Goal: Task Accomplishment & Management: Manage account settings

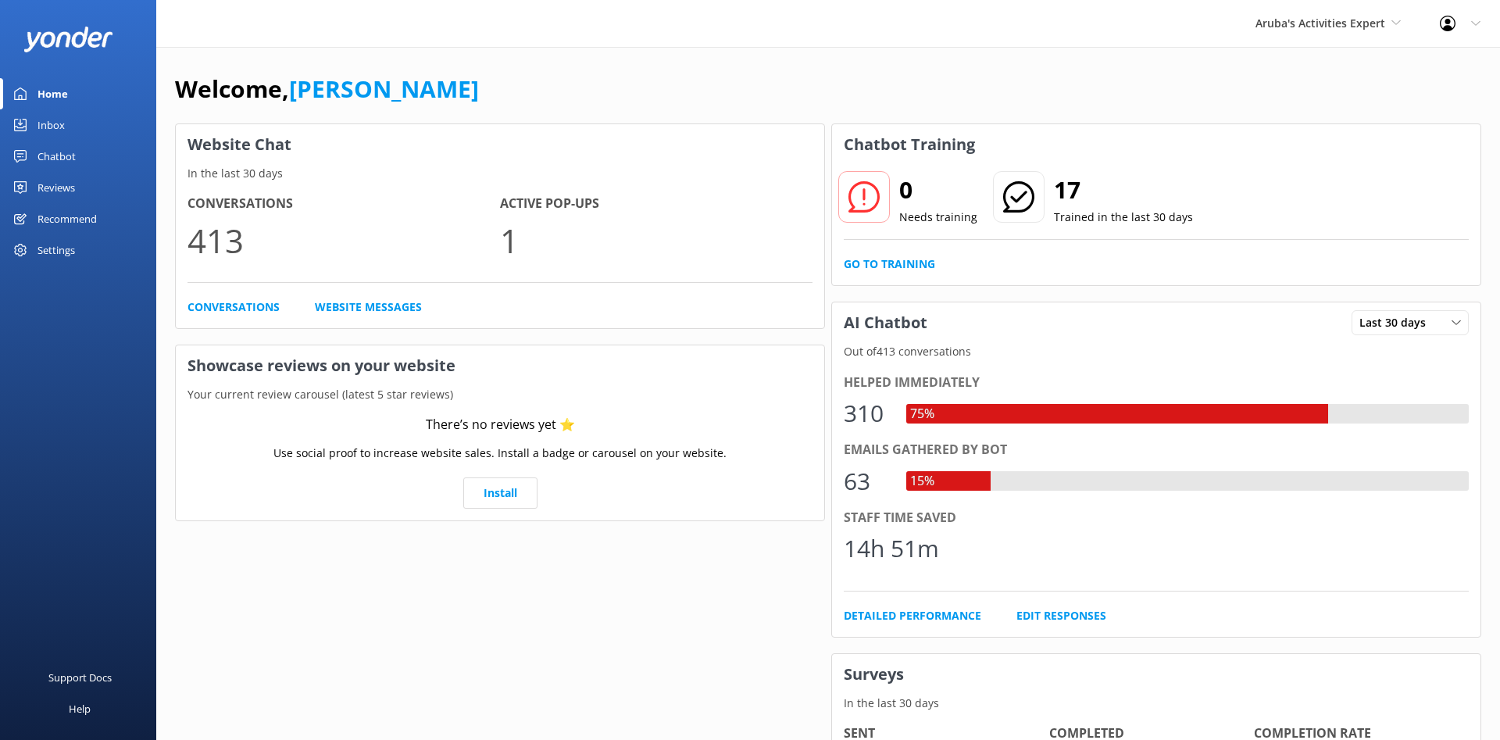
click at [1453, 24] on icon at bounding box center [1448, 24] width 16 height 16
click at [1431, 60] on link "Profile Settings" at bounding box center [1422, 66] width 156 height 39
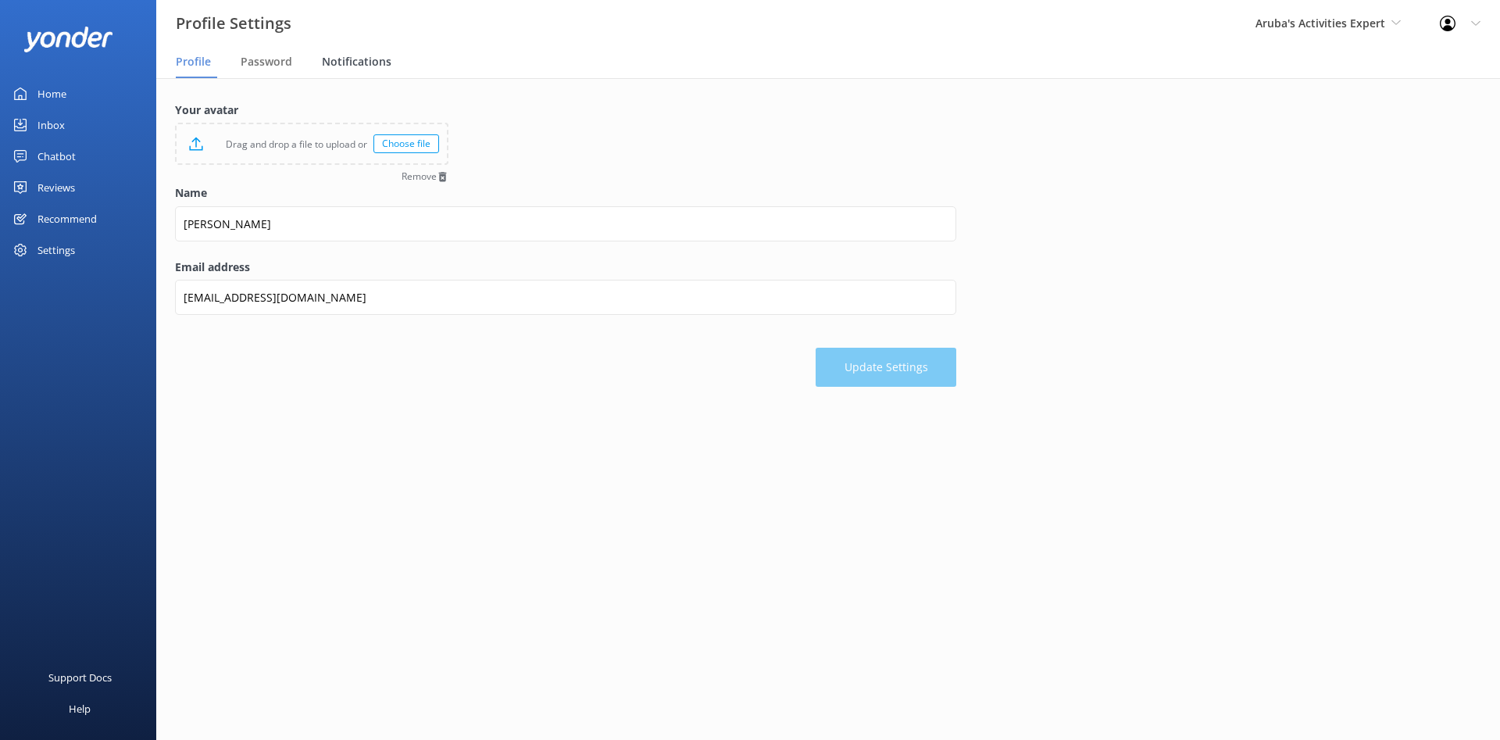
click at [340, 55] on span "Notifications" at bounding box center [357, 62] width 70 height 16
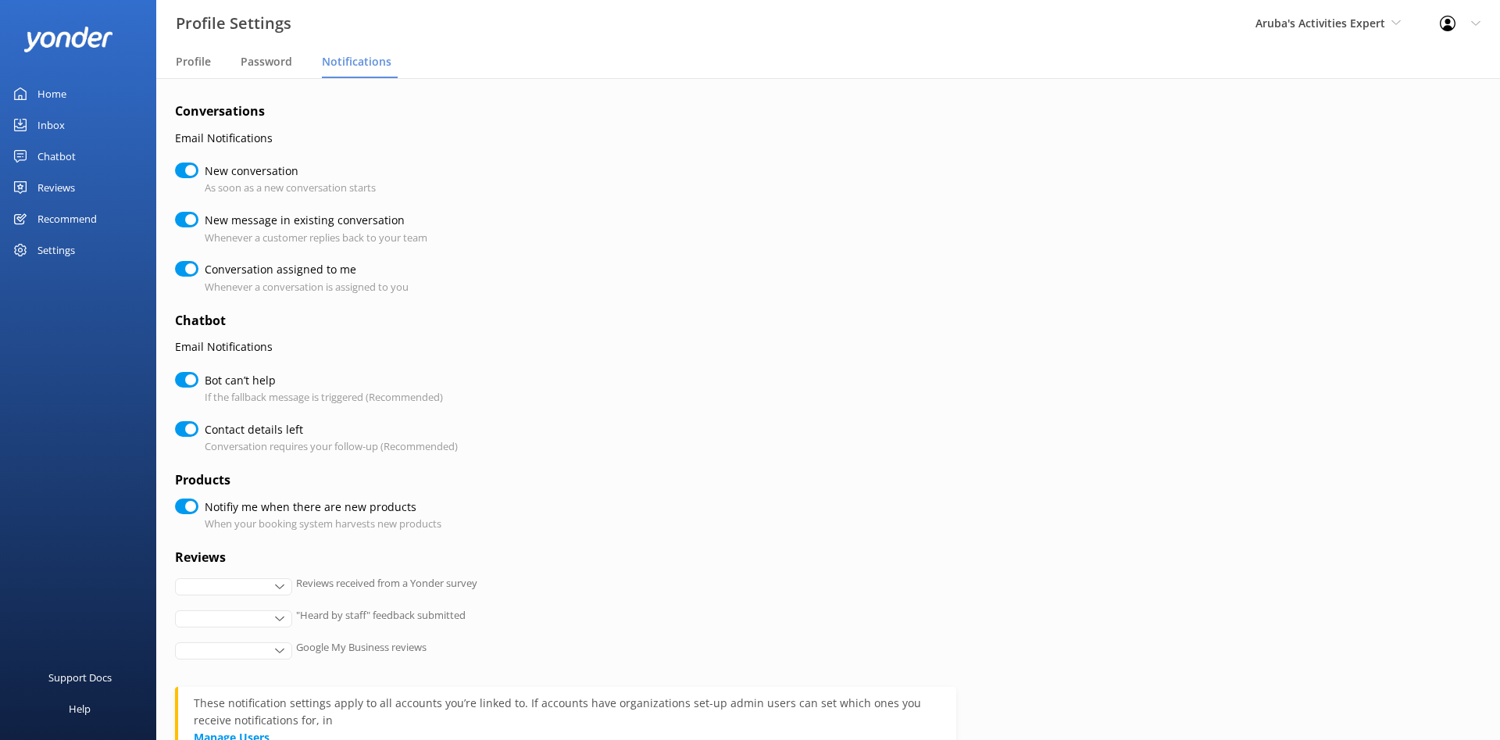
checkbox input "true"
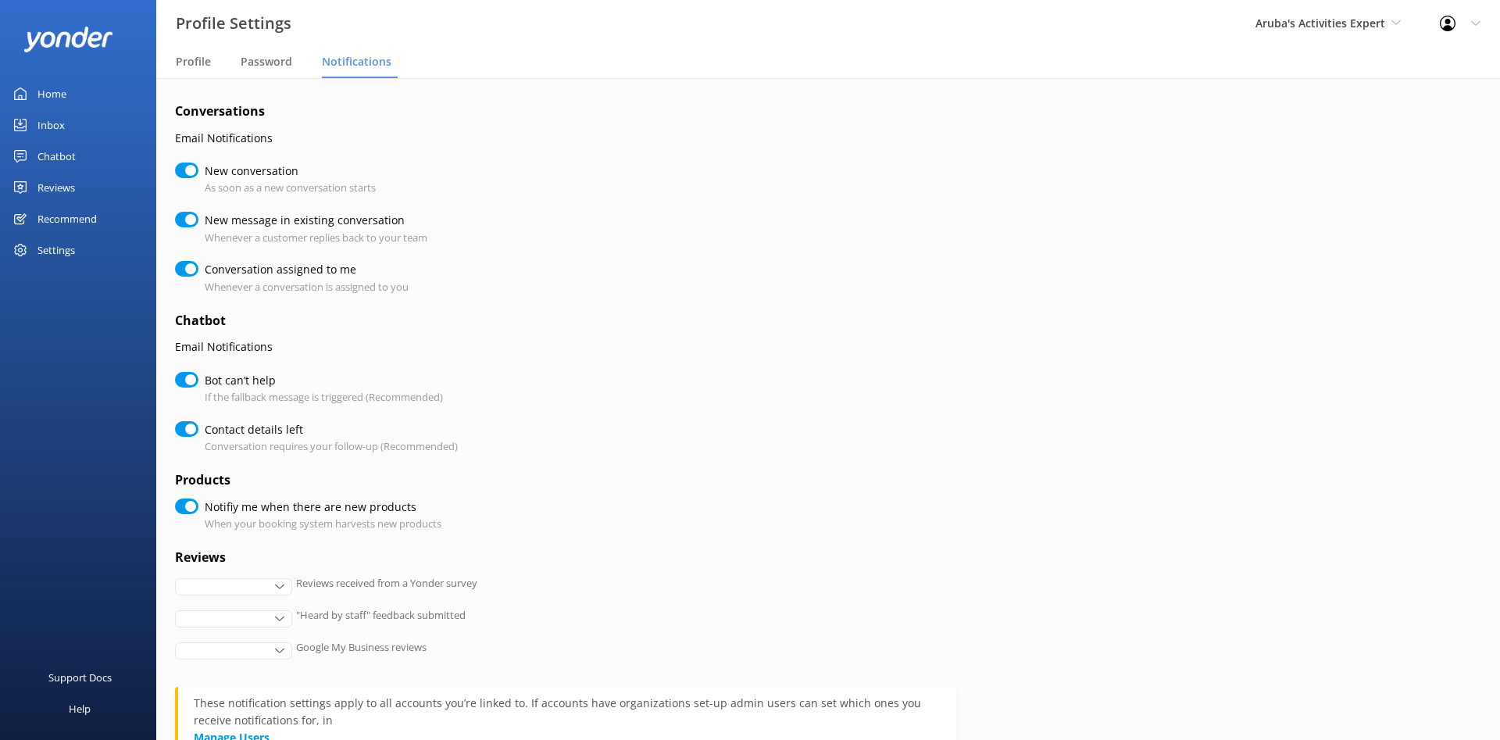
checkbox input "true"
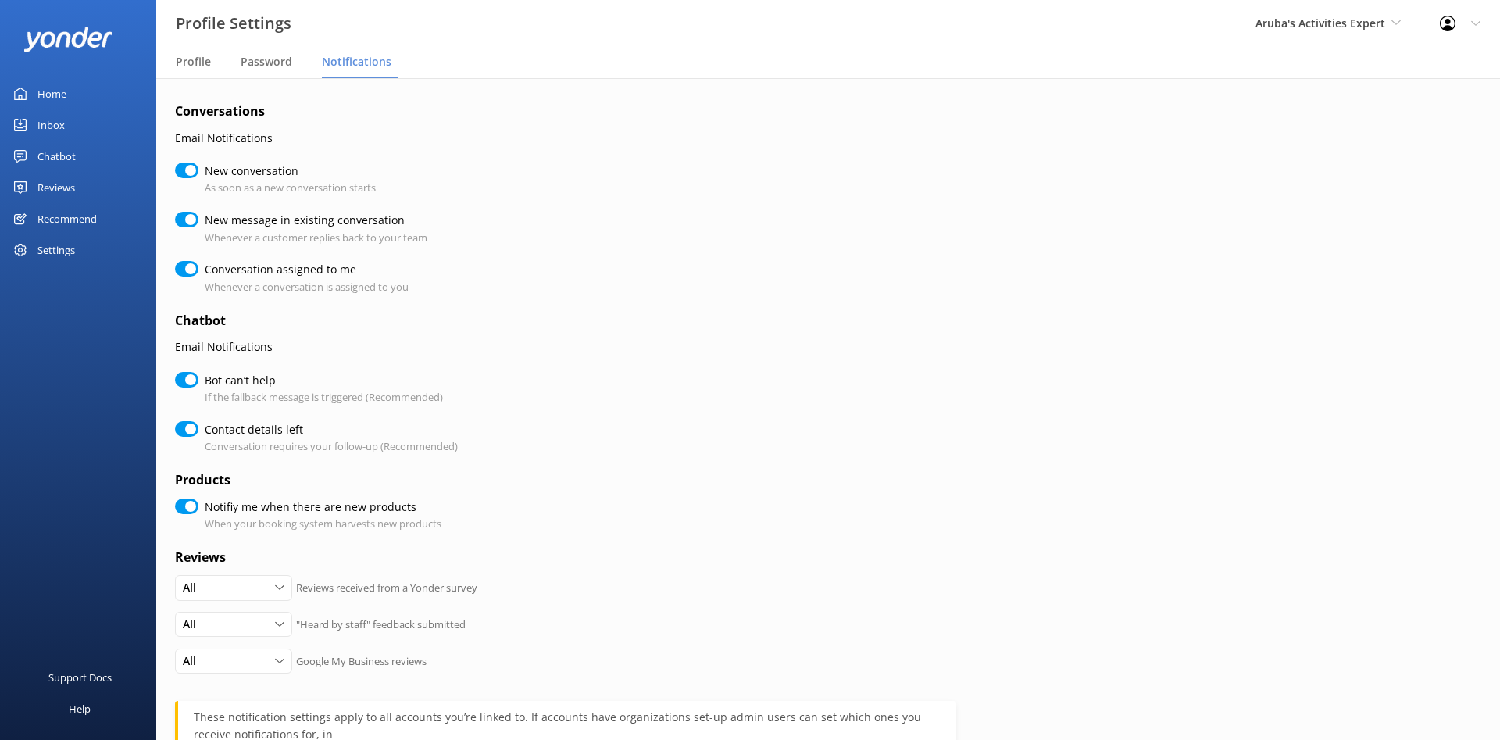
click at [178, 269] on input "Conversation assigned to me" at bounding box center [186, 269] width 23 height 16
checkbox input "false"
checkbox input "true"
click at [180, 221] on input "New message in existing conversation" at bounding box center [186, 220] width 23 height 16
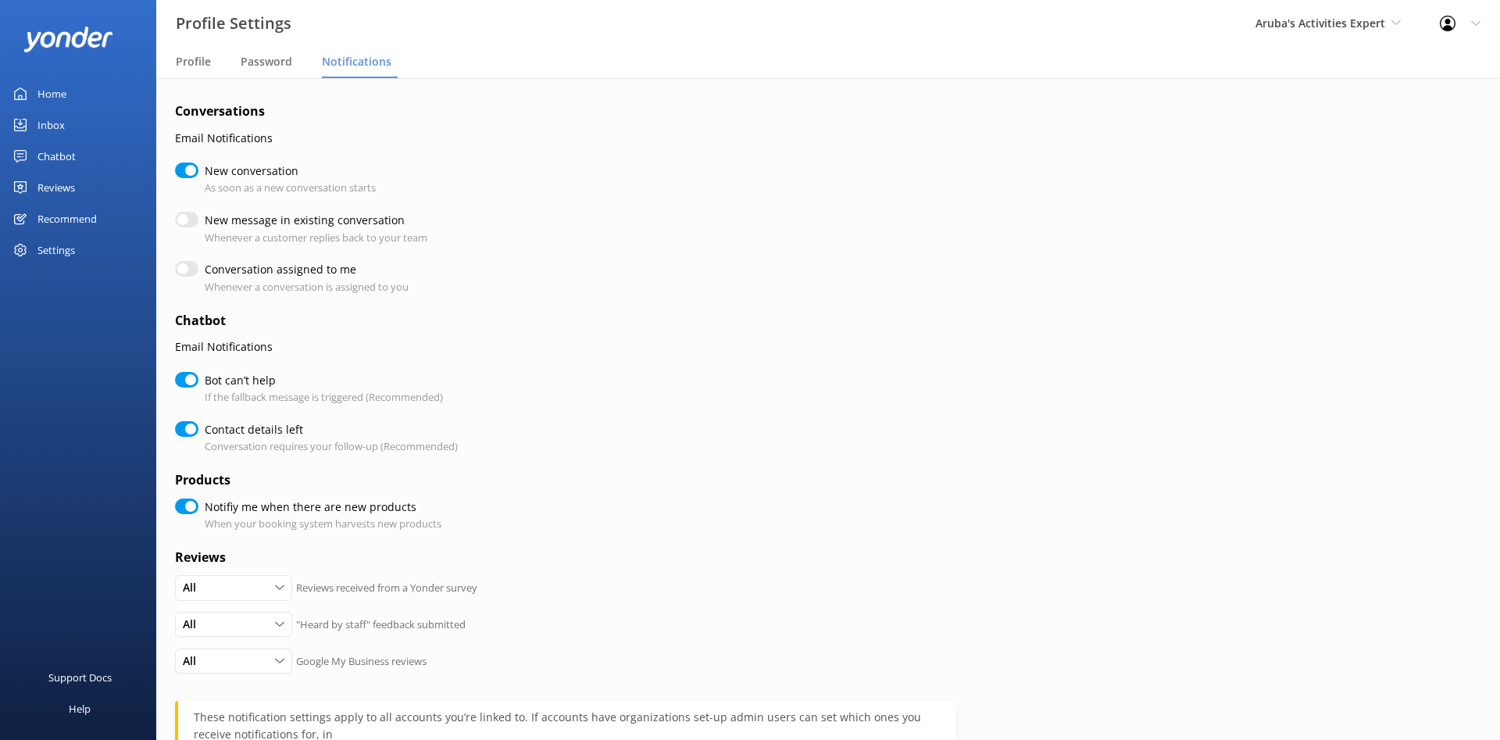
checkbox input "false"
checkbox input "true"
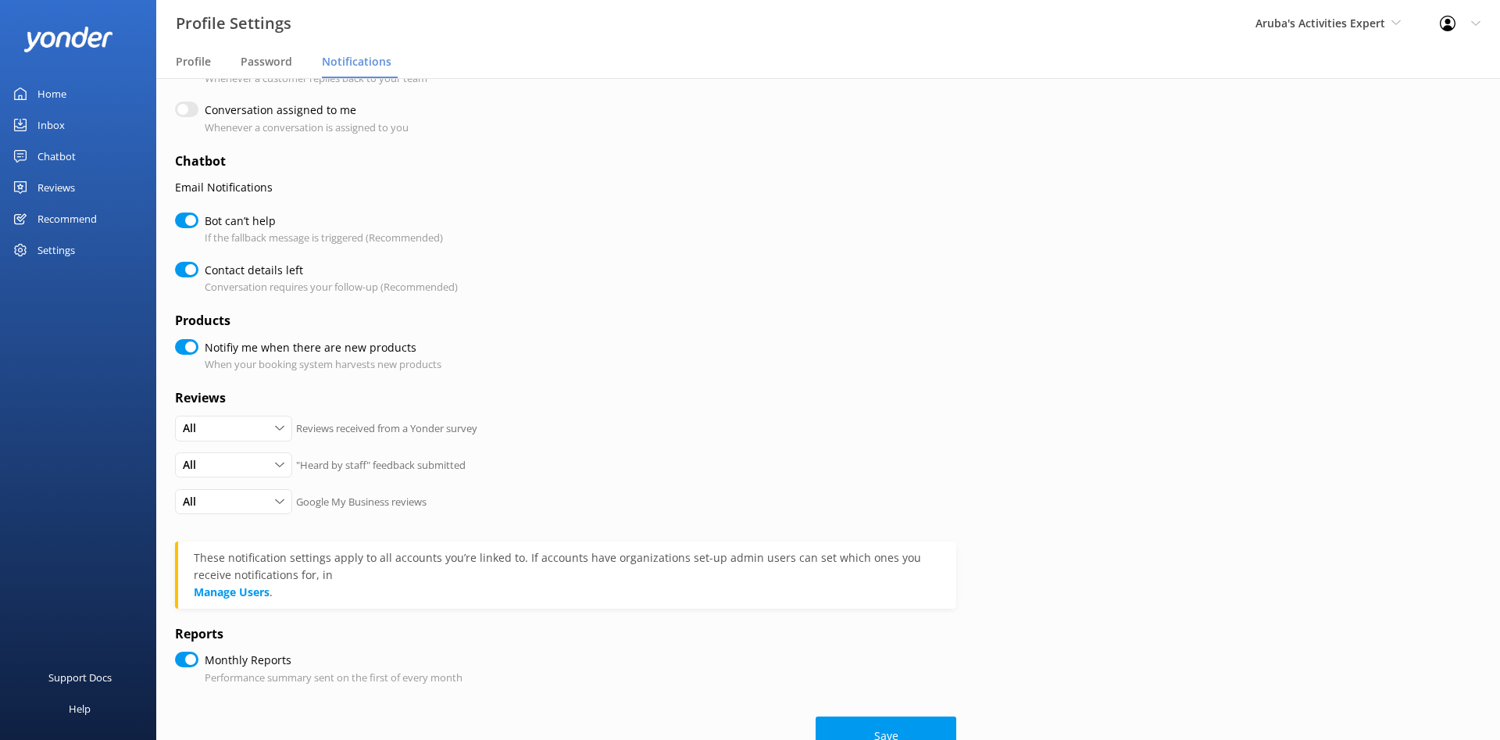
scroll to position [208, 0]
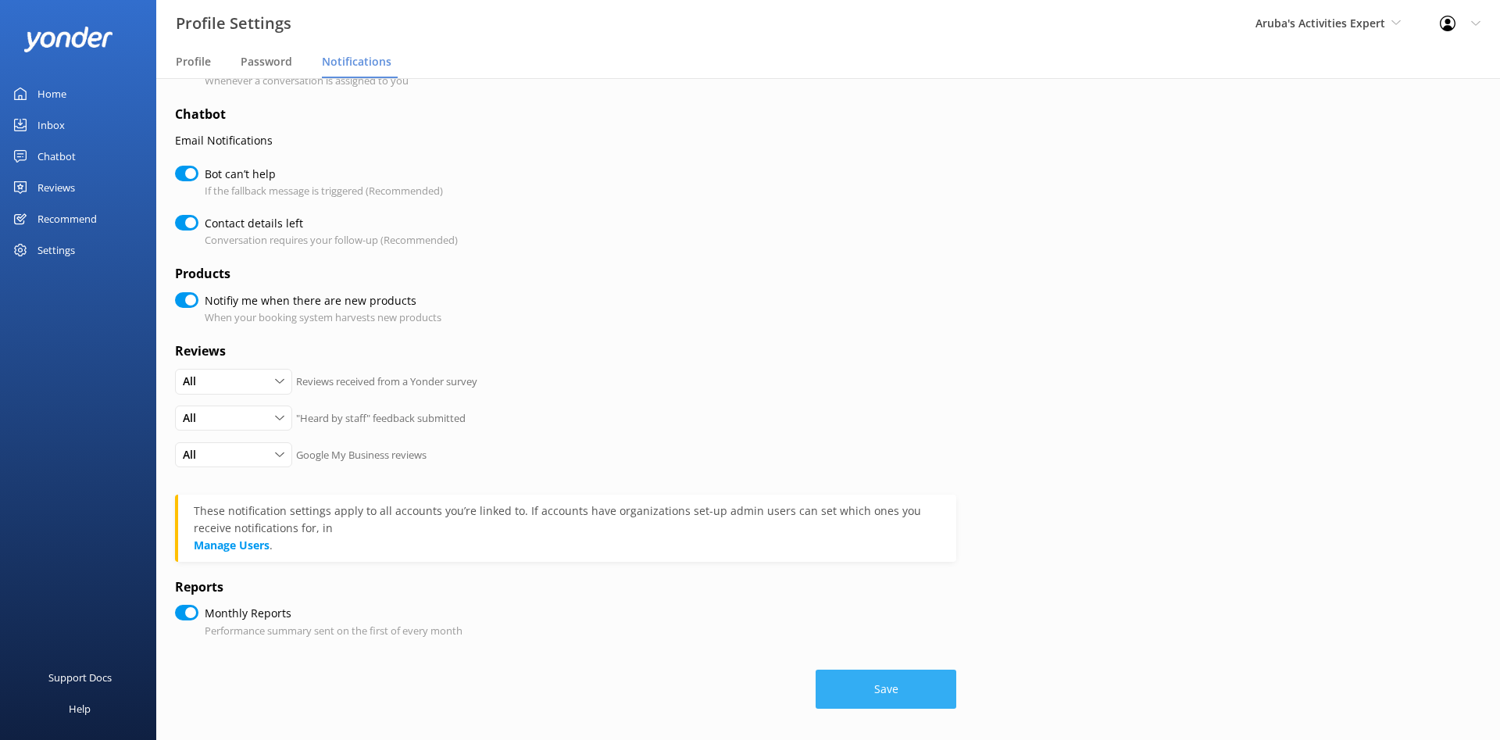
click at [896, 690] on button "Save" at bounding box center [885, 688] width 141 height 39
checkbox input "true"
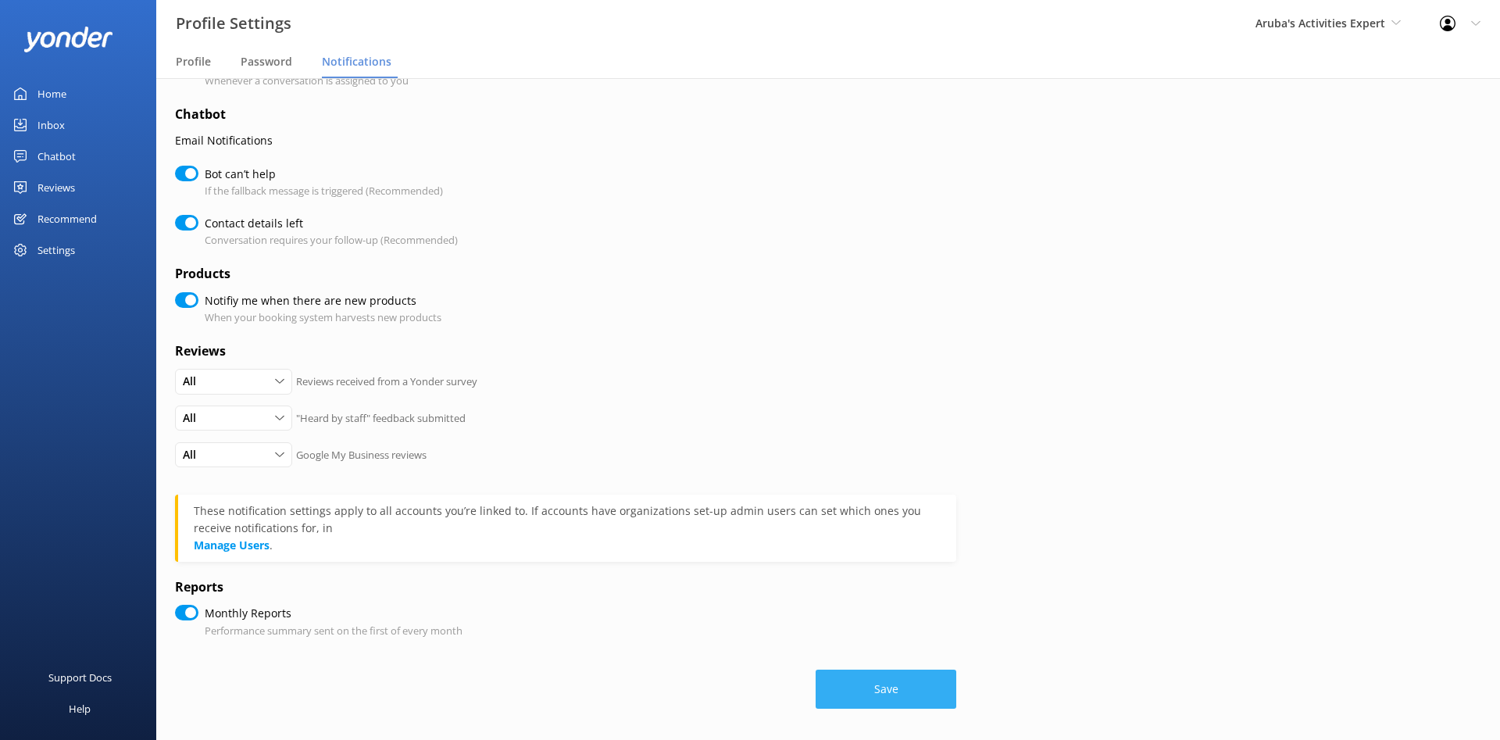
click at [878, 676] on button "Save" at bounding box center [885, 688] width 141 height 39
checkbox input "true"
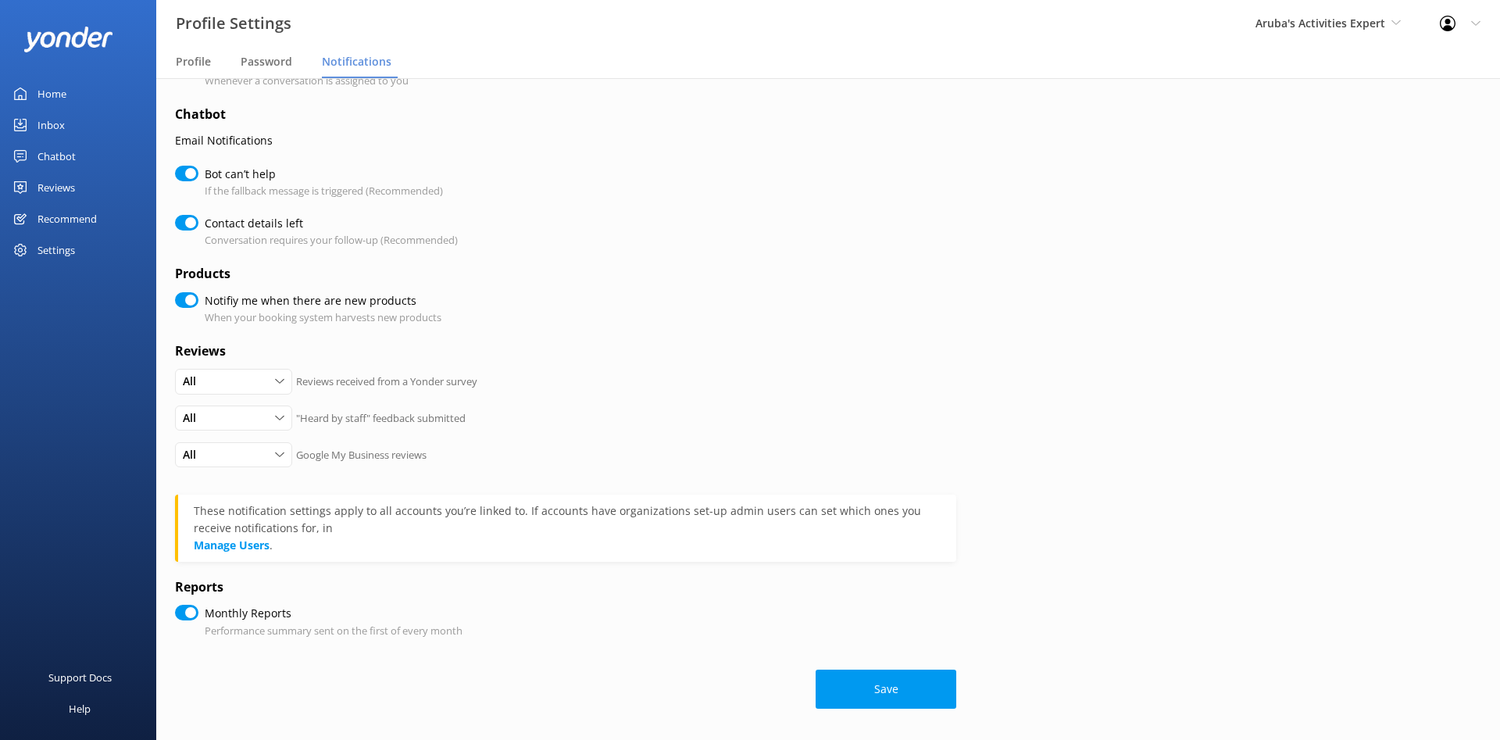
click at [1324, 41] on div "Aruba's Activities Expert De [GEOGRAPHIC_DATA] The Captain [PERSON_NAME]'s Acti…" at bounding box center [1328, 23] width 184 height 47
click at [1308, 98] on link "The Captain" at bounding box center [1314, 102] width 156 height 37
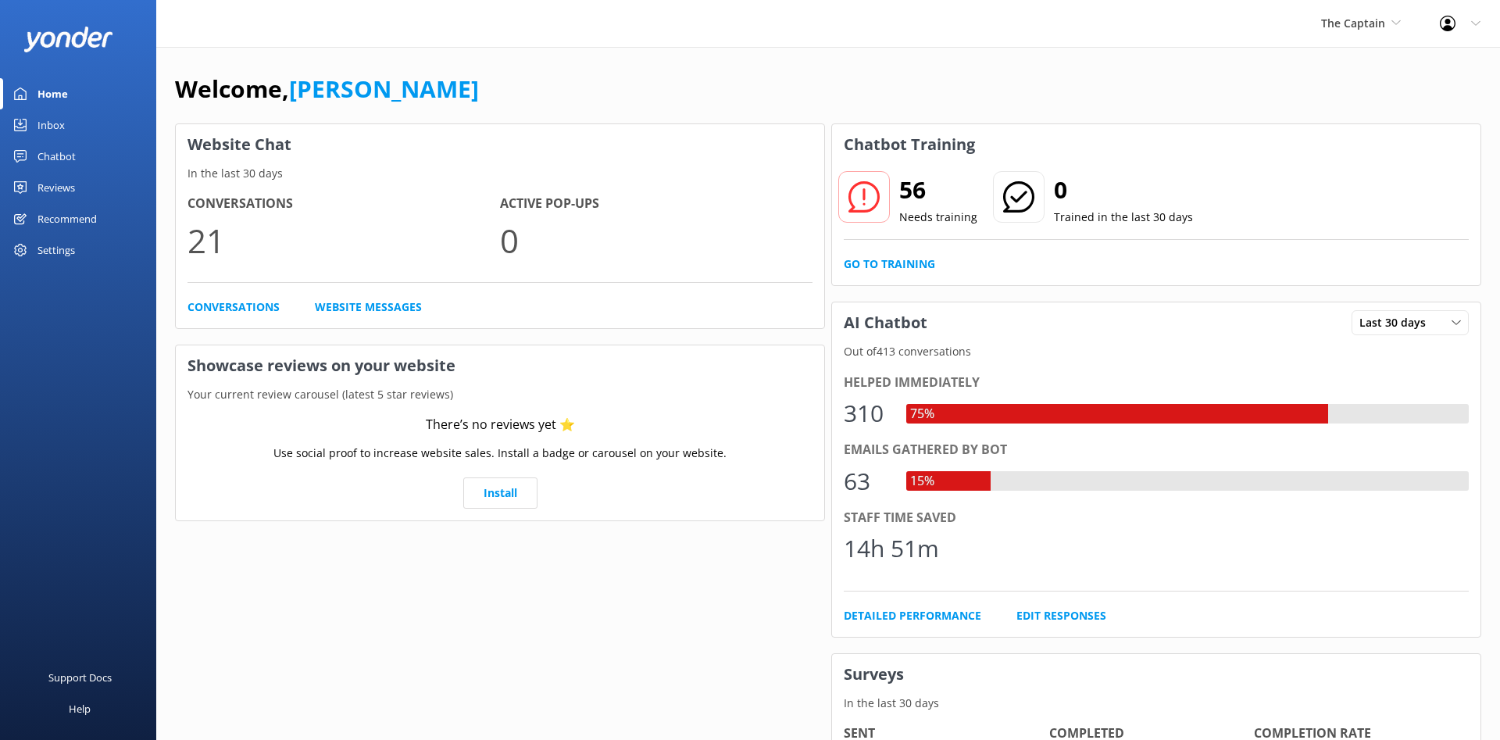
click at [1460, 23] on div at bounding box center [1452, 24] width 25 height 16
click at [1445, 64] on link "Profile Settings" at bounding box center [1422, 66] width 156 height 39
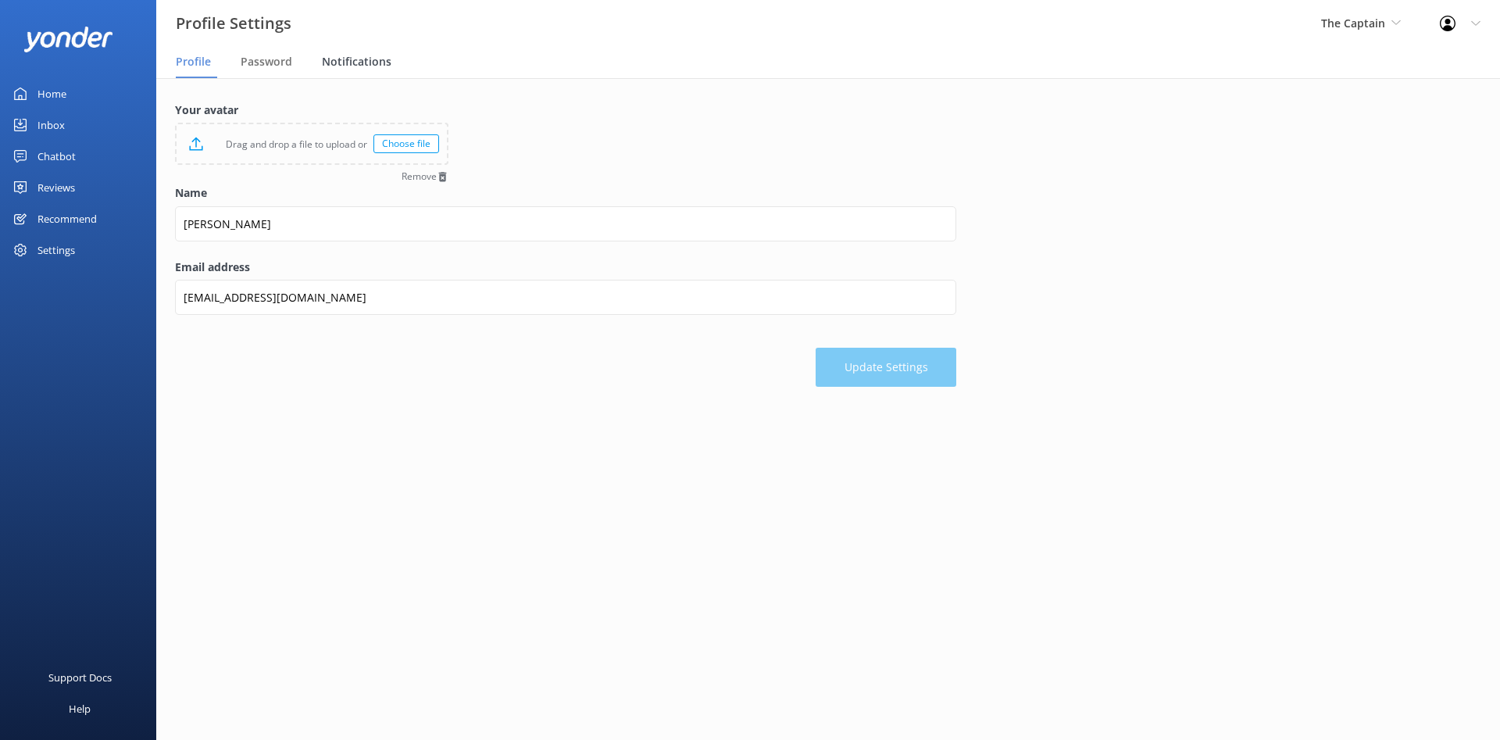
click at [349, 67] on span "Notifications" at bounding box center [357, 62] width 70 height 16
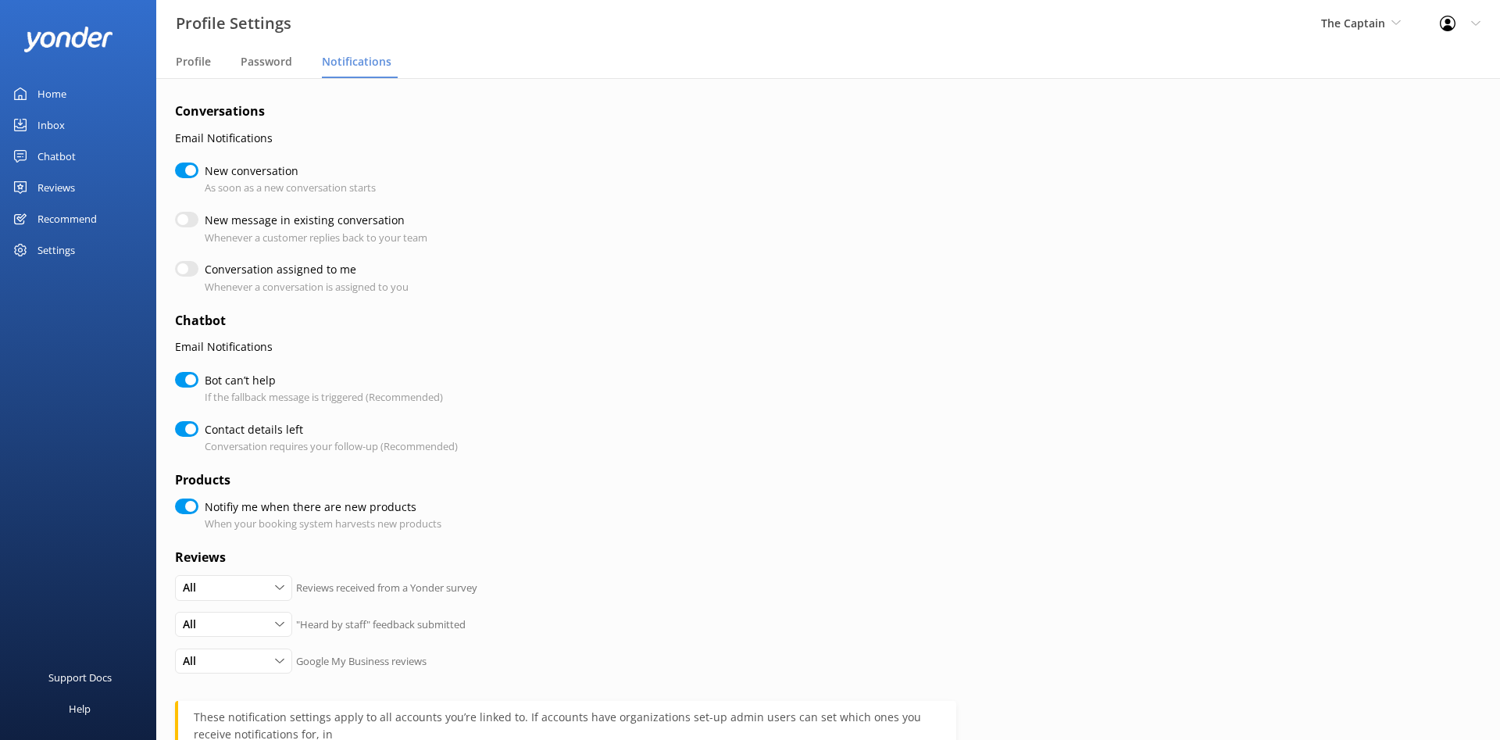
checkbox input "false"
checkbox input "true"
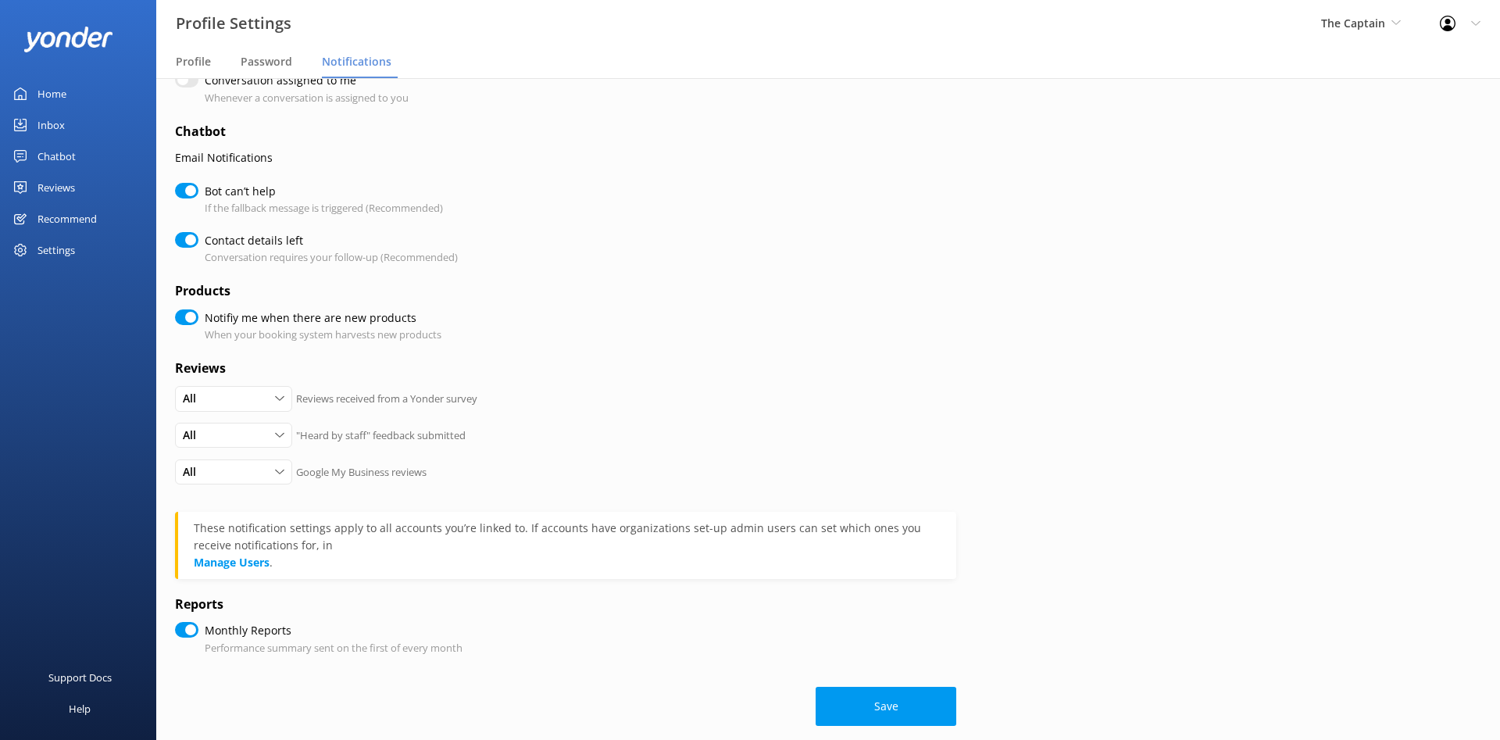
scroll to position [208, 0]
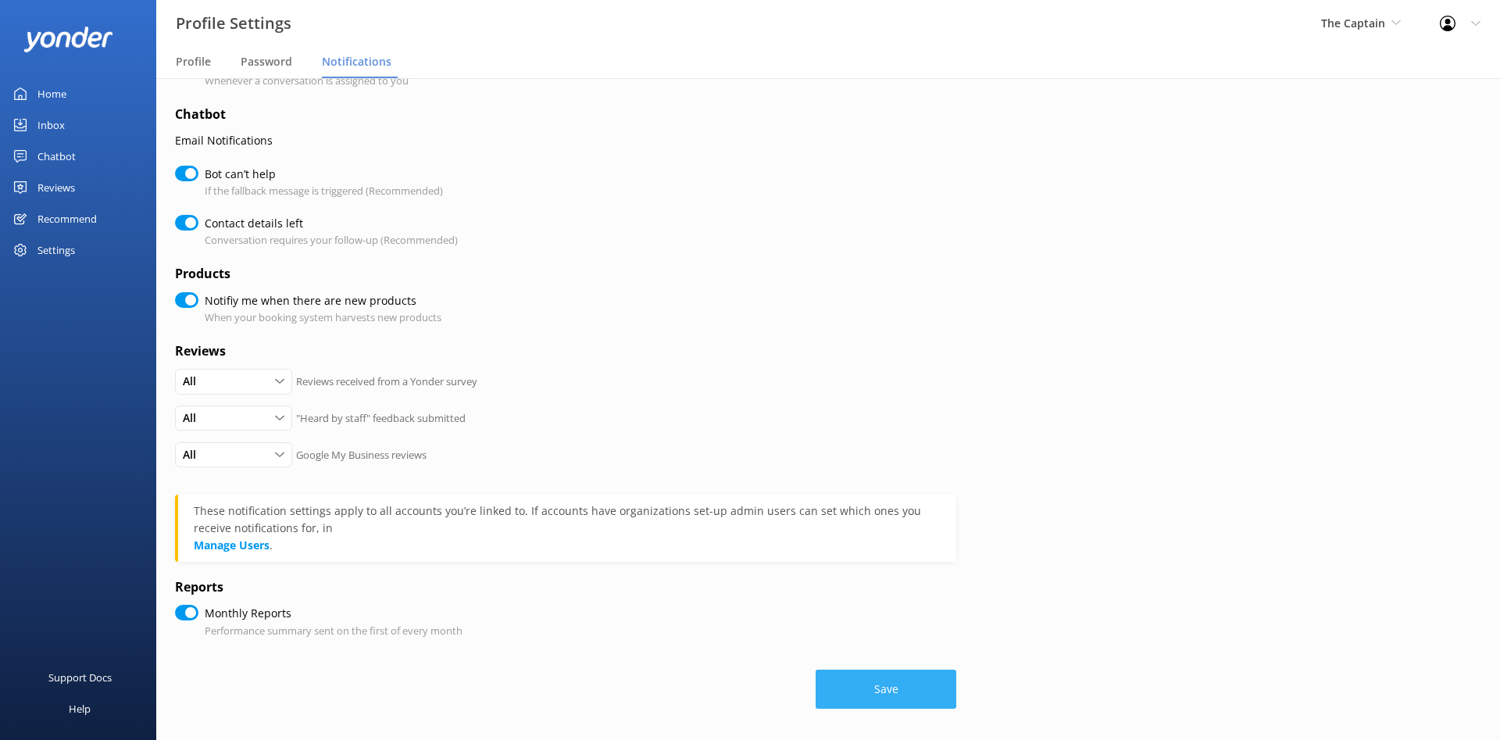
click at [934, 694] on button "Save" at bounding box center [885, 688] width 141 height 39
checkbox input "true"
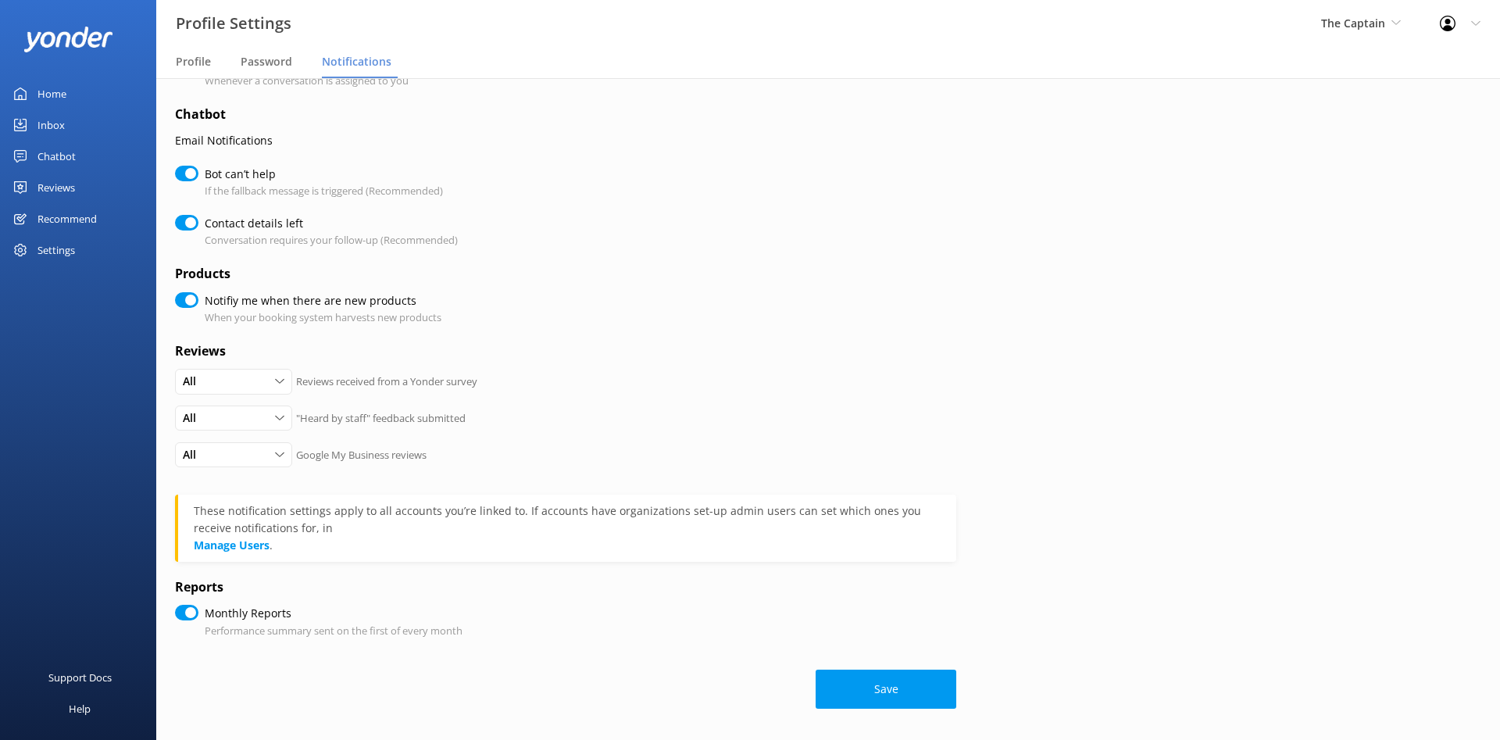
scroll to position [0, 0]
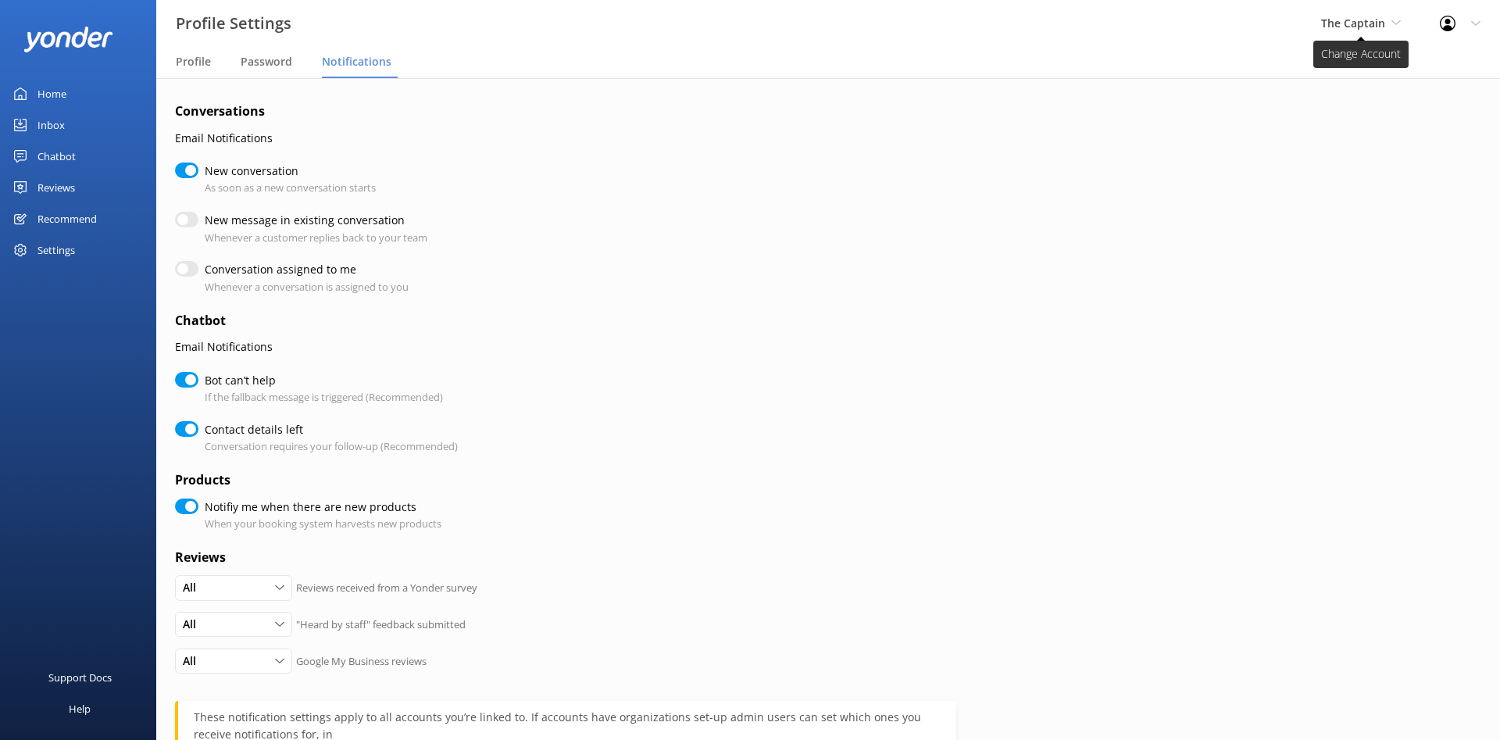
click at [1368, 27] on span "The Captain" at bounding box center [1353, 23] width 64 height 15
click at [1355, 68] on link "De [GEOGRAPHIC_DATA]" at bounding box center [1379, 65] width 156 height 37
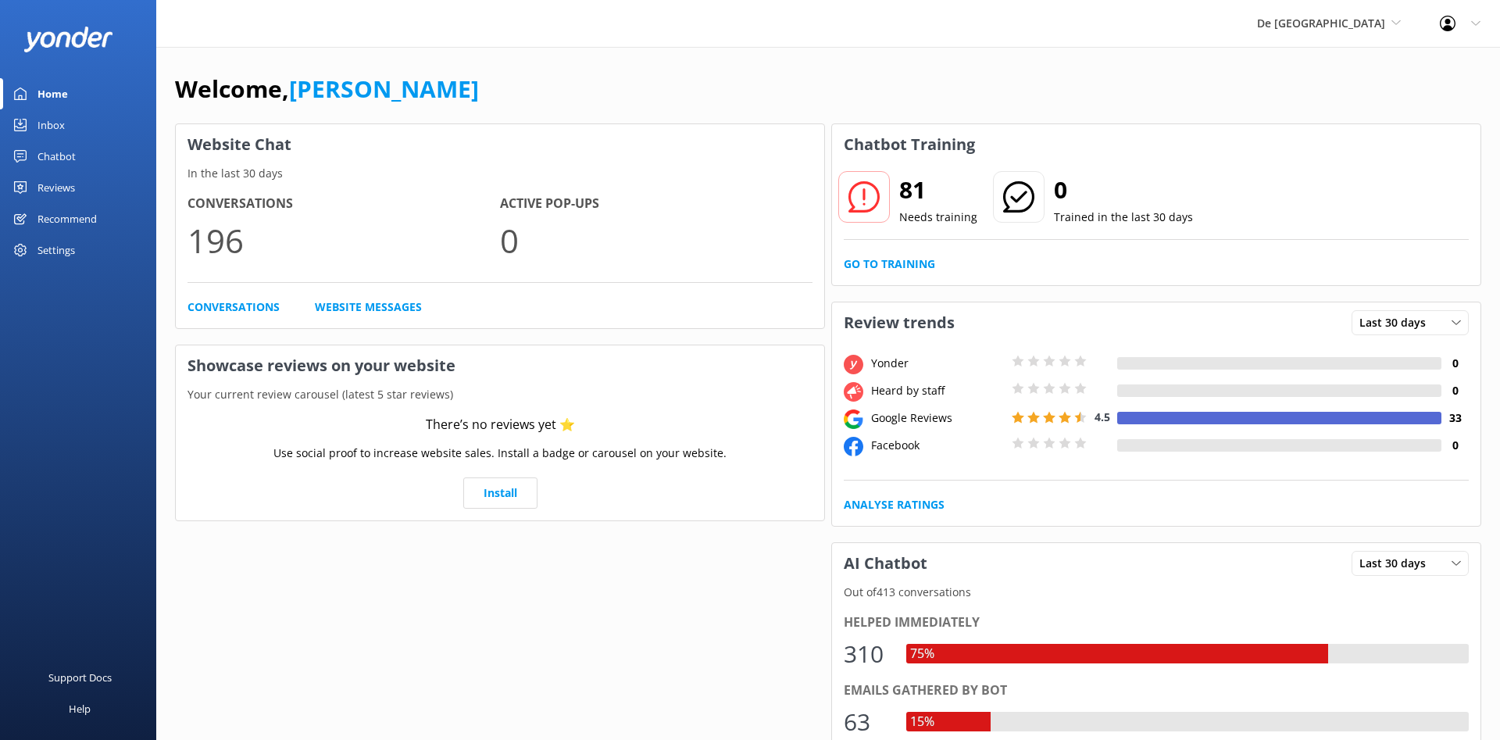
click at [1442, 30] on icon at bounding box center [1448, 24] width 16 height 16
click at [1419, 61] on link "Profile Settings" at bounding box center [1422, 66] width 156 height 39
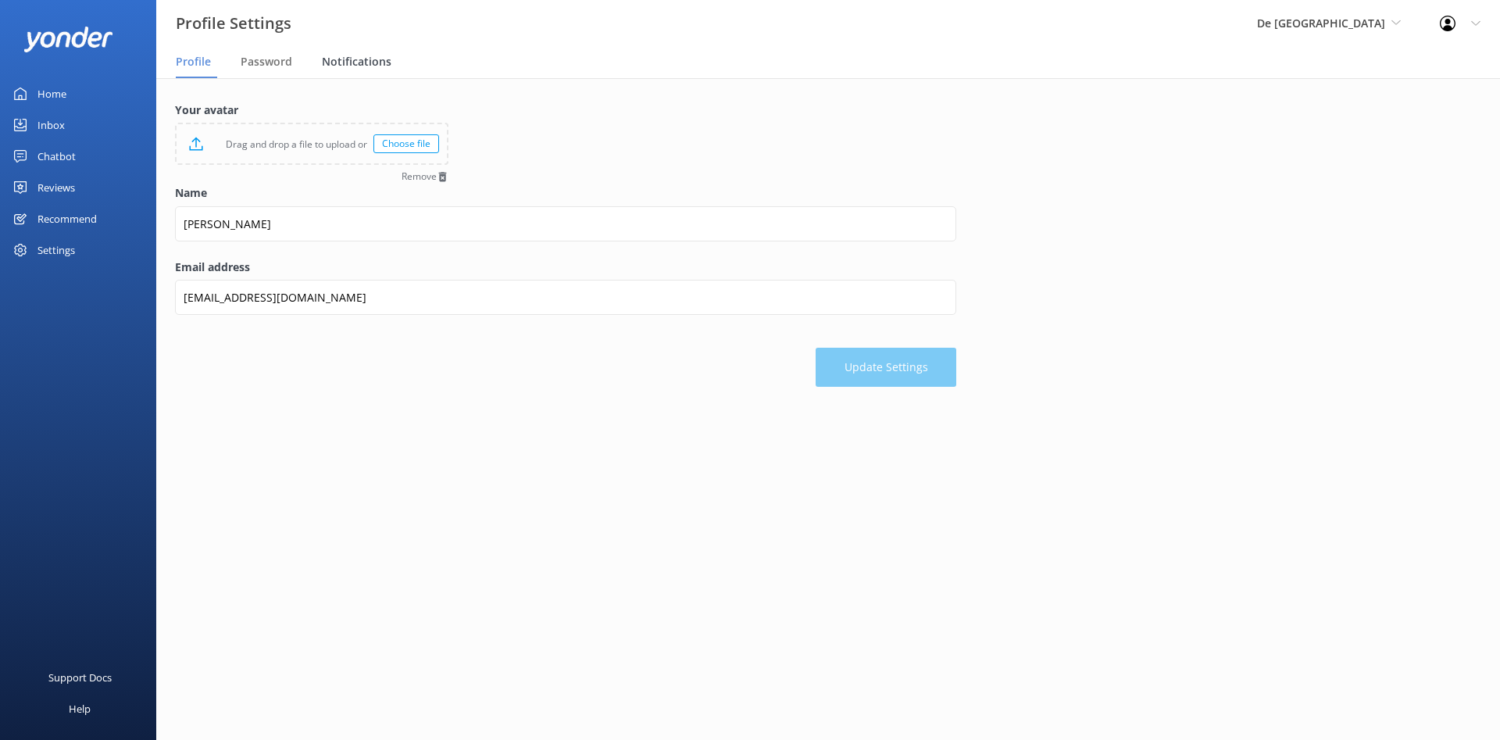
click at [355, 61] on span "Notifications" at bounding box center [357, 62] width 70 height 16
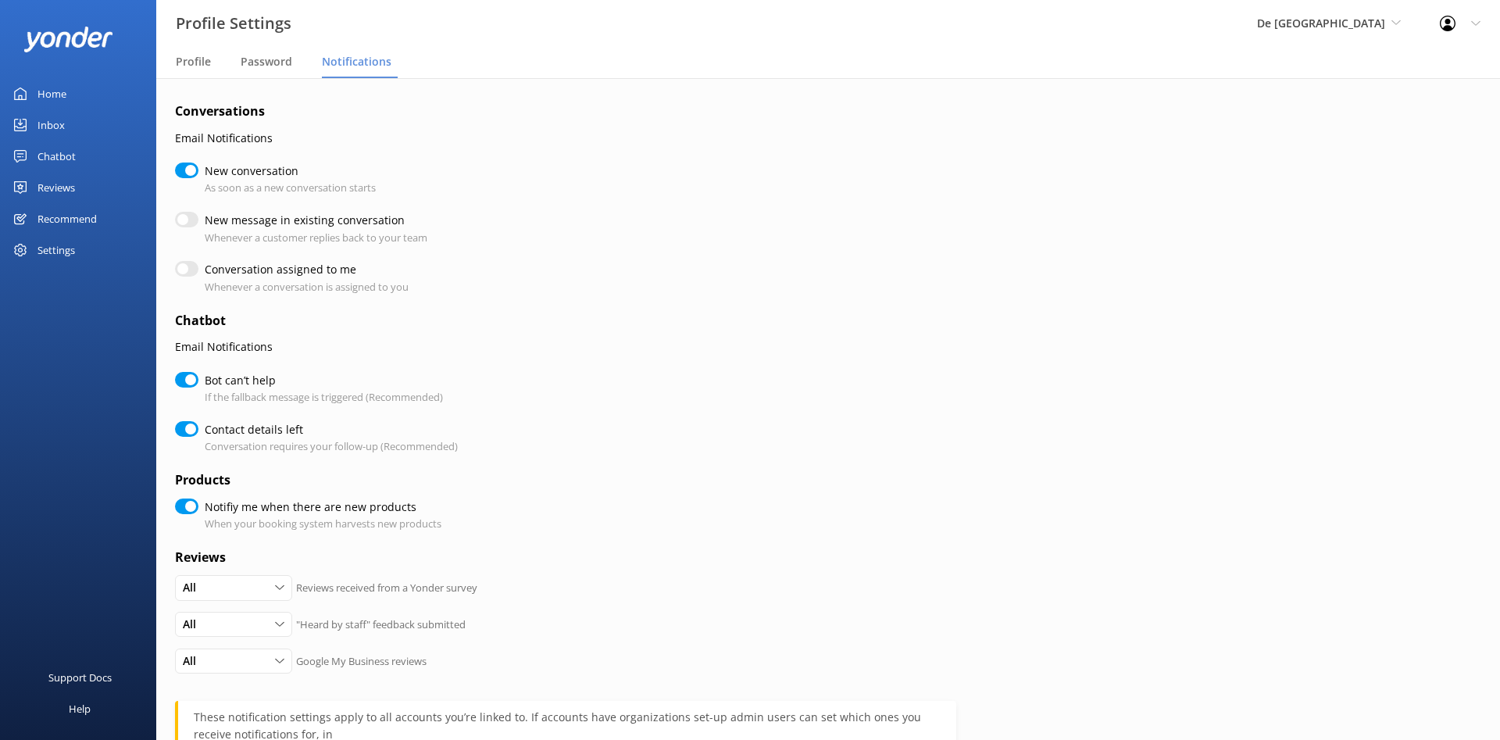
checkbox input "true"
click at [1367, 28] on span "De [GEOGRAPHIC_DATA]" at bounding box center [1321, 23] width 128 height 15
click at [1346, 137] on link "Aruba's Activities Expert" at bounding box center [1315, 140] width 156 height 37
